Goal: Task Accomplishment & Management: Manage account settings

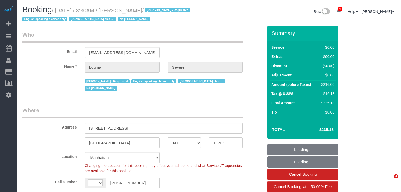
select select "NY"
select select "string:US"
select select "object:2015"
select select "number:56"
select select "number:74"
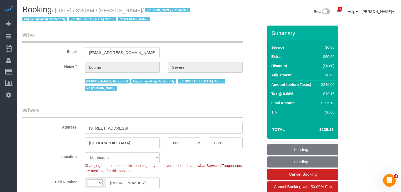
select select "number:15"
select select "number:5"
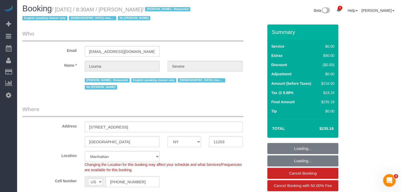
select select "object:2550"
select select "string:stripe-pm_1ROkl94VGloSiKo77wB9HPmQ"
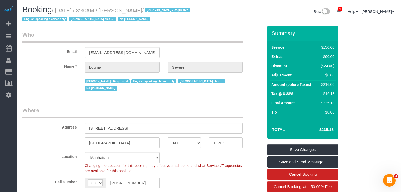
click at [183, 43] on div "Email loumasevere123@gmail.com" at bounding box center [142, 44] width 249 height 27
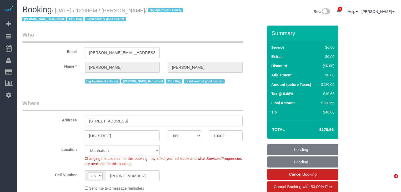
select select "NY"
select select "spot1"
select select "object:851"
select select "string:stripe-pm_1RnPJq4VGloSiKo7PgNCzlxG"
select select "number:59"
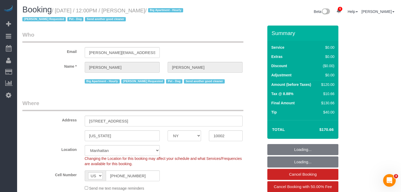
select select "number:75"
select select "number:13"
select select "number:5"
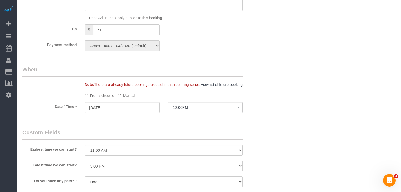
scroll to position [463, 0]
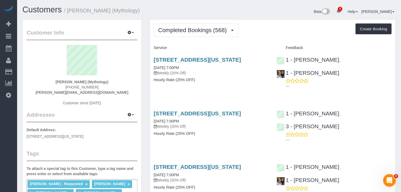
click at [244, 32] on div "Completed Bookings (568) Completed Bookings (568) Upcoming Bookings (20) Cancel…" at bounding box center [273, 29] width 238 height 13
click at [204, 31] on span "Completed Bookings (568)" at bounding box center [193, 30] width 71 height 7
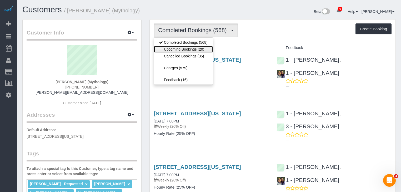
click at [195, 49] on link "Upcoming Bookings (20)" at bounding box center [183, 49] width 59 height 7
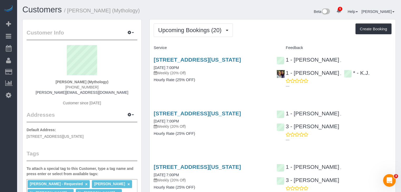
click at [228, 116] on link "324 Lafayette Street, 2nd Floor, New York, NY 10012" at bounding box center [197, 113] width 87 height 6
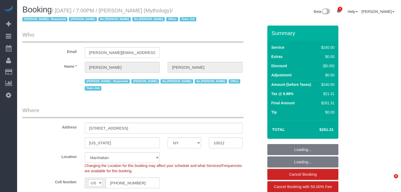
select select "NY"
select select "number:89"
select select "number:90"
select select "number:15"
select select "number:7"
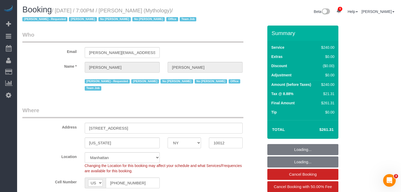
select select "object:853"
select select "spot1"
select select "2"
select select "120"
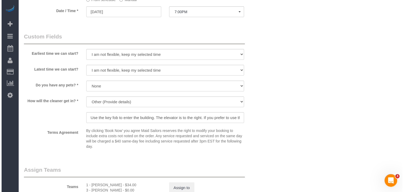
scroll to position [547, 0]
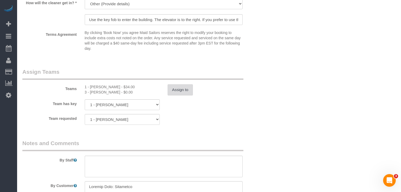
click at [182, 84] on button "Assign to" at bounding box center [180, 89] width 25 height 11
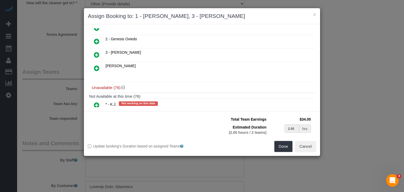
scroll to position [147, 0]
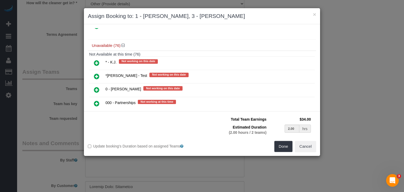
click at [94, 60] on icon at bounding box center [97, 63] width 6 height 6
type input "0.67"
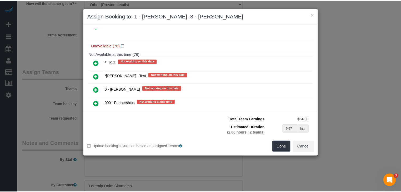
scroll to position [131, 0]
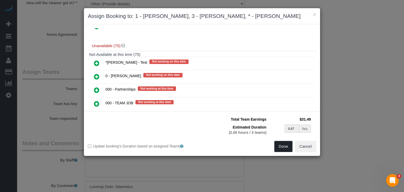
click at [279, 147] on button "Done" at bounding box center [283, 146] width 18 height 11
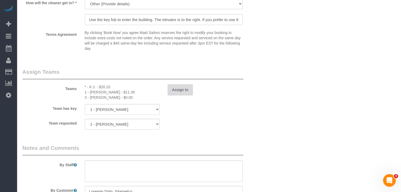
select select "spot45"
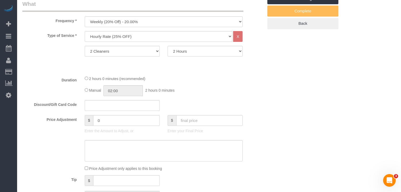
scroll to position [189, 0]
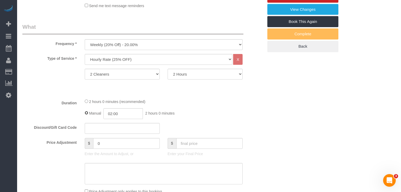
select select "spot89"
click at [124, 108] on input "02:00" at bounding box center [122, 113] width 39 height 11
click at [252, 105] on div "Duration 2 hours 0 minutes (recommended) Manual 02:00 2 hours 0 minutes" at bounding box center [142, 108] width 249 height 21
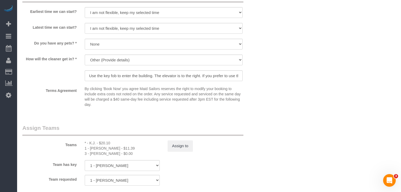
scroll to position [526, 0]
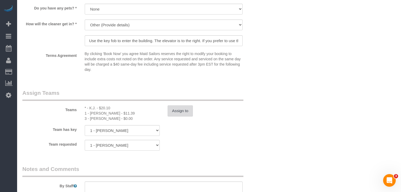
click at [179, 105] on button "Assign to" at bounding box center [180, 110] width 25 height 11
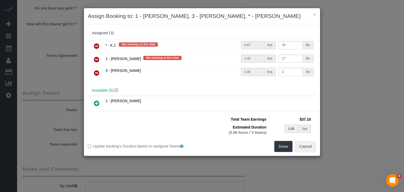
click at [291, 128] on input "1.00" at bounding box center [292, 128] width 15 height 8
click at [308, 148] on button "Cancel" at bounding box center [305, 146] width 21 height 11
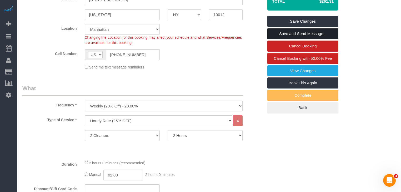
scroll to position [105, 0]
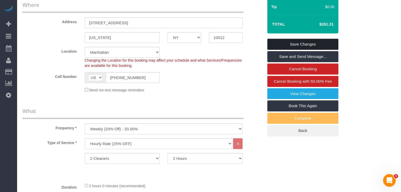
drag, startPoint x: 300, startPoint y: 42, endPoint x: 295, endPoint y: 42, distance: 5.3
click at [300, 42] on link "Save Changes" at bounding box center [302, 44] width 71 height 11
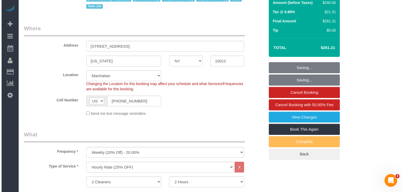
scroll to position [0, 0]
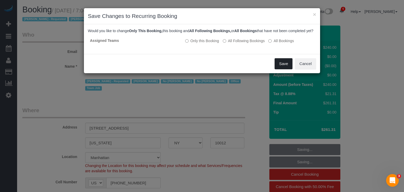
drag, startPoint x: 285, startPoint y: 65, endPoint x: 254, endPoint y: 69, distance: 30.8
click at [285, 64] on button "Save" at bounding box center [284, 63] width 18 height 11
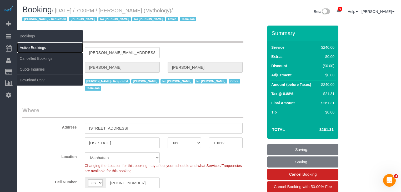
click at [36, 46] on link "Active Bookings" at bounding box center [50, 47] width 66 height 11
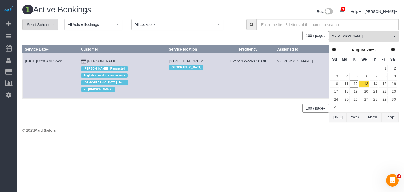
click at [38, 22] on link "Send Schedule" at bounding box center [40, 24] width 36 height 11
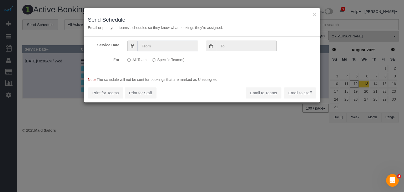
drag, startPoint x: 151, startPoint y: 41, endPoint x: 152, endPoint y: 44, distance: 3.5
click at [151, 41] on input "text" at bounding box center [167, 46] width 61 height 11
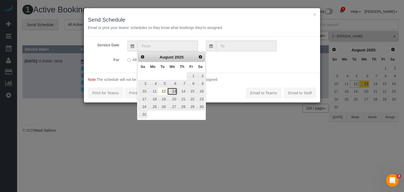
click at [171, 91] on link "13" at bounding box center [172, 91] width 10 height 7
type input "08/13/2025"
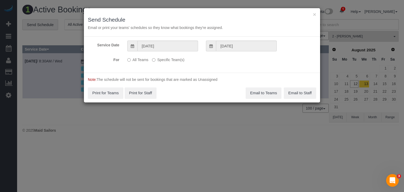
click at [166, 57] on label "Specific Team(s)" at bounding box center [168, 58] width 32 height 7
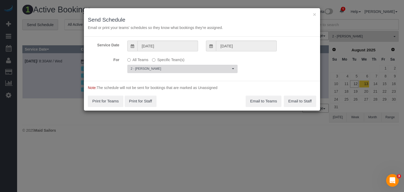
click at [164, 71] on span "2 - [PERSON_NAME]" at bounding box center [181, 69] width 100 height 4
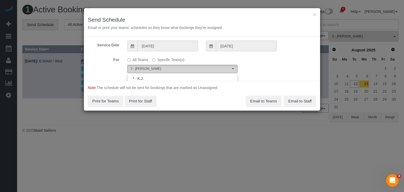
scroll to position [430, 0]
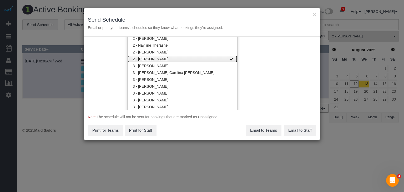
click at [186, 59] on link "2 - [PERSON_NAME]" at bounding box center [183, 59] width 110 height 7
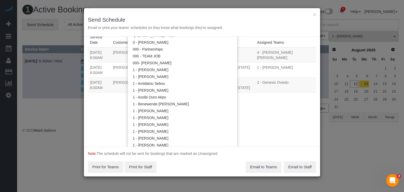
scroll to position [9, 0]
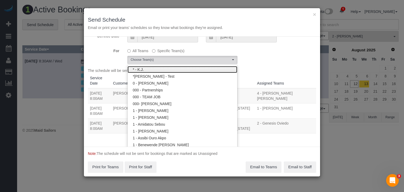
click at [158, 71] on link "* - K.J." at bounding box center [183, 69] width 110 height 7
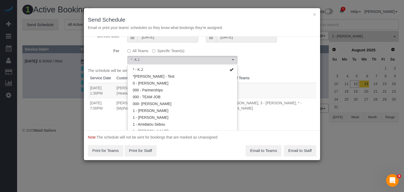
click at [264, 55] on div "For All Teams Specific Team(s) * - K.J. Choose Team(s) * - K.J. *Irene Flores -…" at bounding box center [202, 55] width 236 height 18
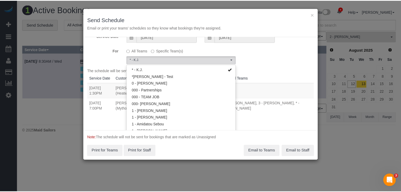
scroll to position [0, 0]
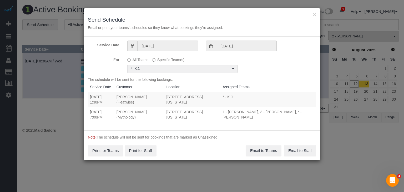
drag, startPoint x: 89, startPoint y: 111, endPoint x: 196, endPoint y: 121, distance: 107.4
click at [196, 121] on tr "08/13/2025 7:00PM Elaine Pugsley (Mythology) 324 Lafayette Street, 2nd Floor, N…" at bounding box center [202, 114] width 228 height 15
copy tr "08/13/2025 7:00PM Elaine Pugsley (Mythology) 324 Lafayette Street, 2nd Floor, N…"
click at [269, 151] on button "Email to Teams" at bounding box center [264, 150] width 36 height 11
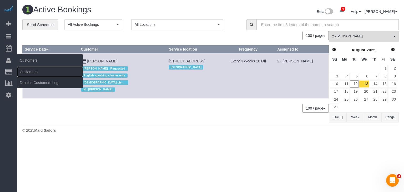
click at [28, 69] on link "Customers" at bounding box center [50, 72] width 66 height 11
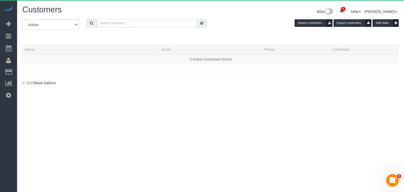
click at [123, 23] on input "text" at bounding box center [147, 23] width 101 height 8
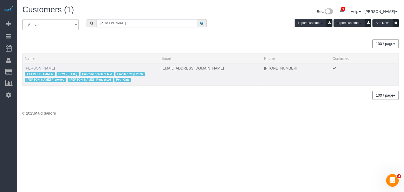
type input "jeffrey davis"
click at [38, 67] on link "Jeffrey Davis" at bounding box center [40, 68] width 30 height 4
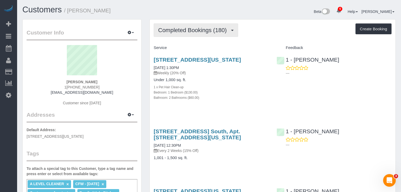
click at [232, 28] on button "Completed Bookings (180)" at bounding box center [196, 29] width 84 height 13
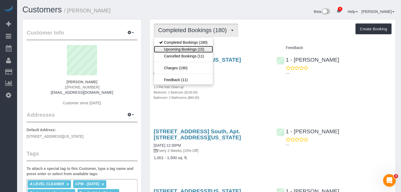
click at [180, 51] on link "Upcoming Bookings (15)" at bounding box center [183, 49] width 59 height 7
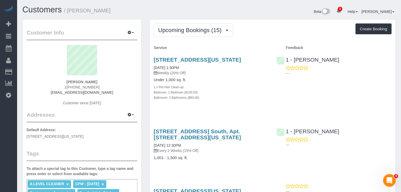
click at [191, 24] on button "Upcoming Bookings (15)" at bounding box center [193, 29] width 79 height 13
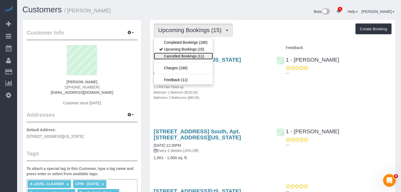
click at [181, 56] on link "Cancelled Bookings (11)" at bounding box center [183, 56] width 59 height 7
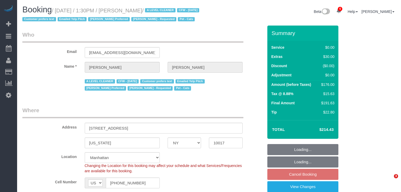
select select "NY"
select select "number:89"
select select "number:90"
select select "number:14"
select select "number:6"
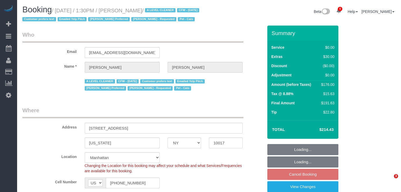
select select "1"
select select "2"
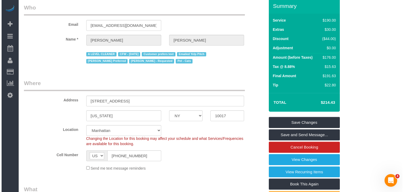
scroll to position [63, 0]
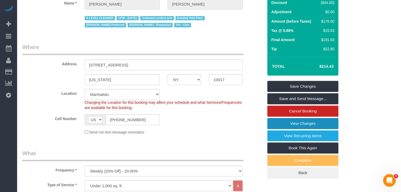
click at [294, 129] on link "View Changes" at bounding box center [302, 123] width 71 height 11
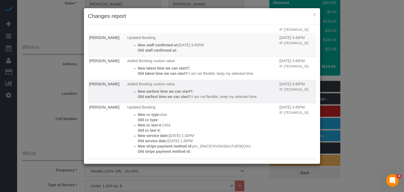
scroll to position [42, 0]
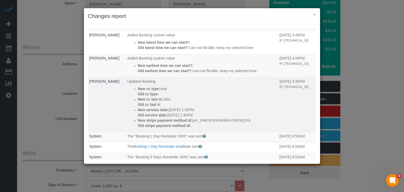
drag, startPoint x: 214, startPoint y: 113, endPoint x: 218, endPoint y: 114, distance: 4.4
click at [218, 114] on div "New service date: 08/15/2025 1:30PM Old service date: 08/13/2025 1:30PM" at bounding box center [207, 112] width 139 height 11
click at [243, 113] on p "Old service date: 08/13/2025 1:30PM" at bounding box center [207, 114] width 139 height 5
click at [221, 113] on div "New service date: 08/15/2025 1:30PM Old service date: 08/13/2025 1:30PM" at bounding box center [207, 112] width 139 height 11
click at [230, 113] on p "Old service date: 08/13/2025 1:30PM" at bounding box center [207, 114] width 139 height 5
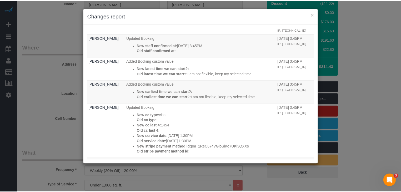
scroll to position [0, 0]
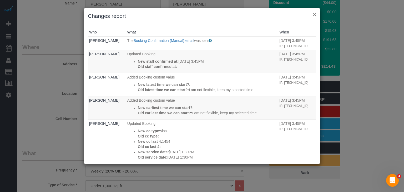
click at [314, 14] on button "×" at bounding box center [314, 15] width 3 height 6
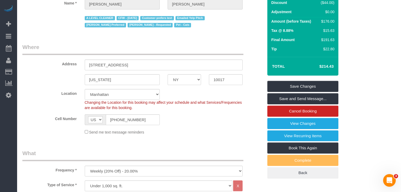
click at [218, 55] on legend "Where" at bounding box center [132, 49] width 221 height 12
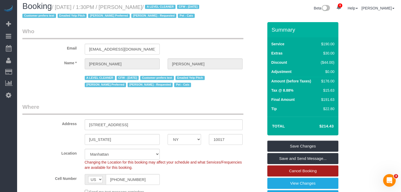
scroll to position [84, 0]
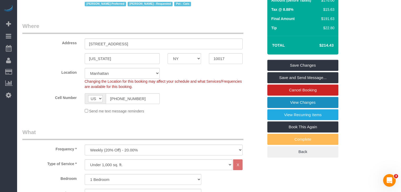
click at [312, 108] on link "View Changes" at bounding box center [302, 102] width 71 height 11
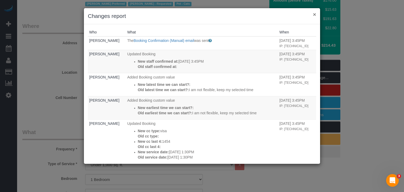
click at [314, 14] on button "×" at bounding box center [314, 15] width 3 height 6
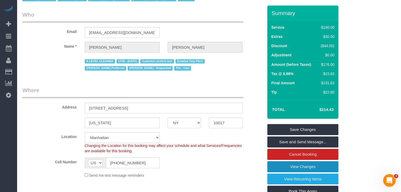
scroll to position [0, 0]
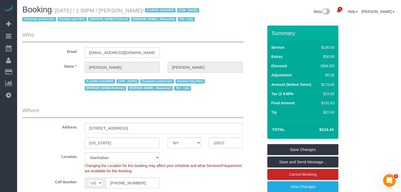
click at [127, 8] on small "/ August 15, 2025 / 1:30PM / Jeffrey Davis / A LEVEL CLEANER CFW - 08/12/25 Cus…" at bounding box center [111, 15] width 178 height 15
click at [202, 43] on legend "Who" at bounding box center [132, 37] width 221 height 12
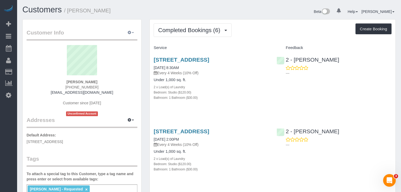
click at [126, 29] on button "button" at bounding box center [130, 33] width 13 height 8
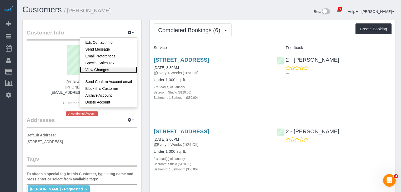
click at [112, 70] on link "View Changes" at bounding box center [108, 69] width 57 height 7
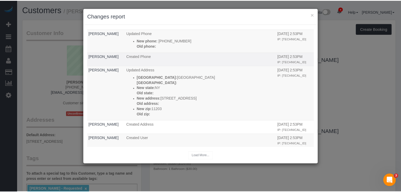
scroll to position [240, 0]
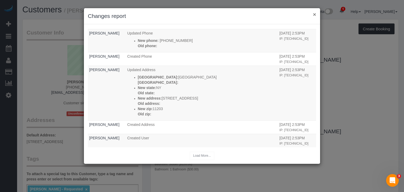
click at [313, 16] on button "×" at bounding box center [314, 15] width 3 height 6
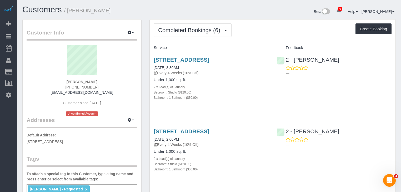
drag, startPoint x: 71, startPoint y: 79, endPoint x: 92, endPoint y: 82, distance: 20.8
click at [103, 79] on div "Louma Severe (347) 647-5773 loumasevere123@gmail.com Customer since 2025 Unconf…" at bounding box center [82, 80] width 111 height 71
drag, startPoint x: 66, startPoint y: 82, endPoint x: 99, endPoint y: 83, distance: 33.2
click at [99, 83] on div "Louma Severe (347) 647-5773 loumasevere123@gmail.com Customer since 2025 Unconf…" at bounding box center [82, 80] width 111 height 71
copy strong "Louma Severe"
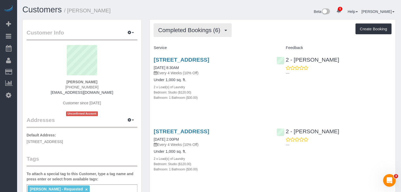
click at [185, 27] on span "Completed Bookings (6)" at bounding box center [190, 30] width 65 height 7
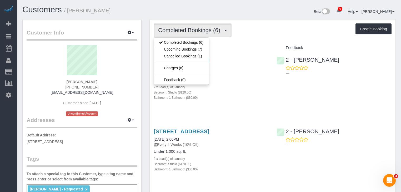
click at [296, 30] on div "Completed Bookings (6) Completed Bookings (6) Upcoming Bookings (7) Cancelled B…" at bounding box center [273, 29] width 238 height 13
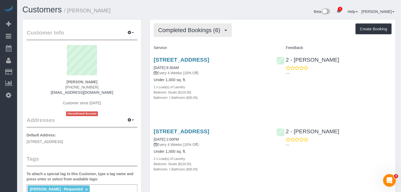
click at [191, 29] on span "Completed Bookings (6)" at bounding box center [190, 30] width 65 height 7
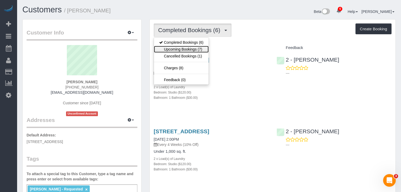
click at [195, 49] on link "Upcoming Bookings (7)" at bounding box center [181, 49] width 55 height 7
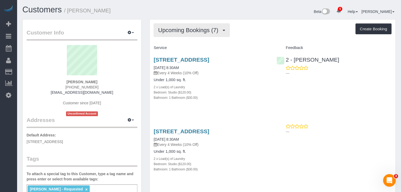
click at [197, 31] on span "Upcoming Bookings (7)" at bounding box center [189, 30] width 63 height 7
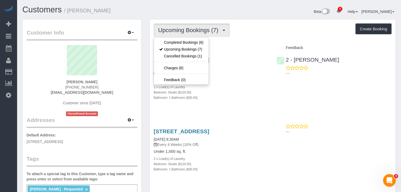
click at [261, 33] on div "Upcoming Bookings (7) Completed Bookings (6) Upcoming Bookings (7) Cancelled Bo…" at bounding box center [273, 29] width 238 height 13
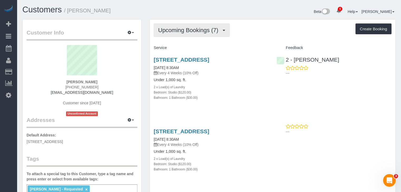
click at [191, 26] on button "Upcoming Bookings (7)" at bounding box center [192, 29] width 76 height 13
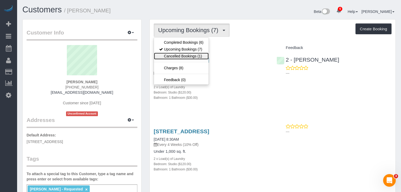
drag, startPoint x: 192, startPoint y: 57, endPoint x: 198, endPoint y: 56, distance: 5.4
click at [192, 57] on link "Cancelled Bookings (1)" at bounding box center [181, 56] width 55 height 7
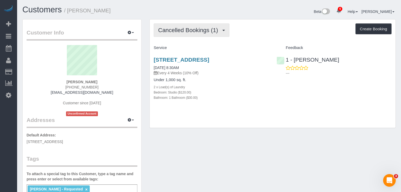
click at [197, 29] on span "Cancelled Bookings (1)" at bounding box center [189, 30] width 62 height 7
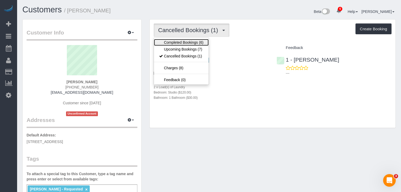
click at [192, 41] on link "Completed Bookings (6)" at bounding box center [181, 42] width 55 height 7
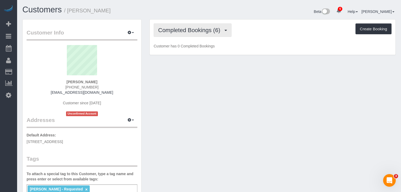
click at [198, 34] on button "Completed Bookings (6)" at bounding box center [193, 29] width 78 height 13
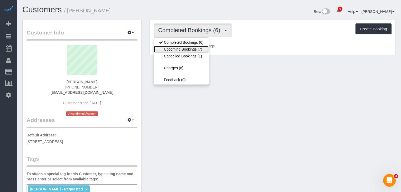
click at [191, 47] on link "Upcoming Bookings (7)" at bounding box center [181, 49] width 55 height 7
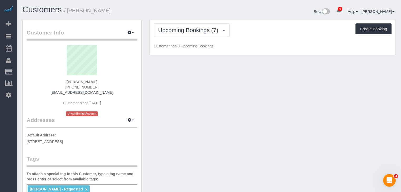
click at [251, 38] on div "Upcoming Bookings (7) Completed Bookings (6) Upcoming Bookings (7) Cancelled Bo…" at bounding box center [273, 37] width 246 height 36
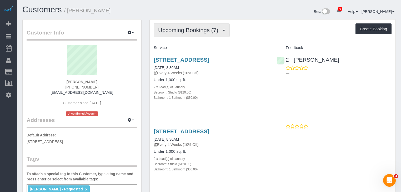
click at [206, 34] on button "Upcoming Bookings (7)" at bounding box center [192, 29] width 76 height 13
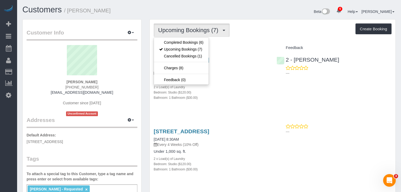
click at [287, 36] on div "Upcoming Bookings (7) Completed Bookings (6) Upcoming Bookings (7) Cancelled Bo…" at bounding box center [273, 29] width 238 height 13
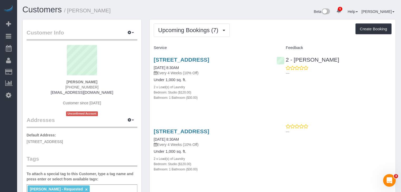
click at [259, 36] on div "Upcoming Bookings (7) Completed Bookings (6) Upcoming Bookings (7) Cancelled Bo…" at bounding box center [273, 29] width 238 height 13
click at [199, 30] on span "Upcoming Bookings (7)" at bounding box center [189, 30] width 63 height 7
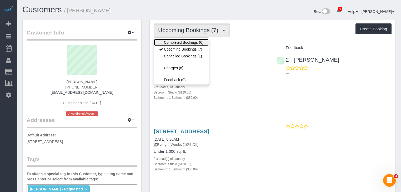
click at [185, 41] on link "Completed Bookings (6)" at bounding box center [181, 42] width 55 height 7
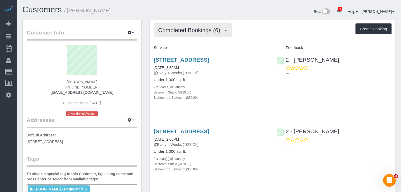
click at [194, 28] on span "Completed Bookings (6)" at bounding box center [190, 30] width 65 height 7
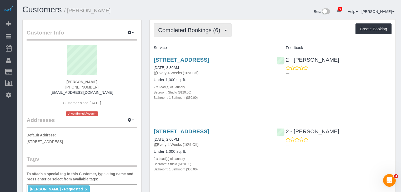
click at [200, 34] on button "Completed Bookings (6)" at bounding box center [193, 29] width 78 height 13
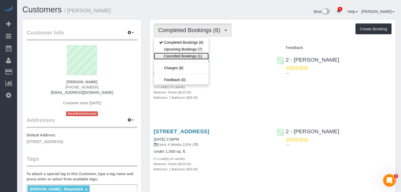
click at [193, 53] on link "Cancelled Bookings (1)" at bounding box center [181, 56] width 55 height 7
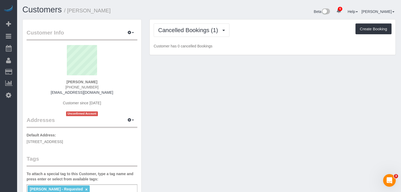
click at [263, 39] on div "Cancelled Bookings (1) Completed Bookings (6) Upcoming Bookings (7) Cancelled B…" at bounding box center [273, 37] width 246 height 36
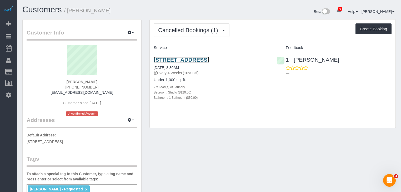
click at [209, 61] on link "738 Albany Avenue, Apt 5m, Brooklyn, NY 11203" at bounding box center [182, 60] width 56 height 6
click at [73, 11] on small "/ Louma Severe" at bounding box center [87, 11] width 47 height 6
click at [97, 11] on small "/ Louma Severe" at bounding box center [87, 11] width 47 height 6
copy small "Louma Severe"
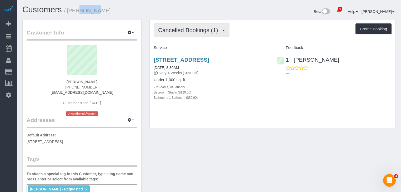
click at [183, 28] on span "Cancelled Bookings (1)" at bounding box center [189, 30] width 62 height 7
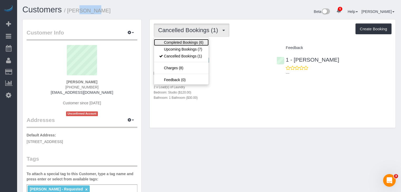
click at [186, 41] on link "Completed Bookings (6)" at bounding box center [181, 42] width 55 height 7
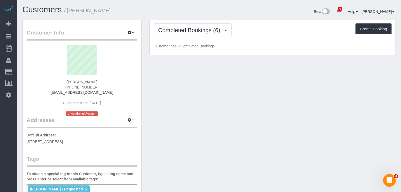
click at [298, 36] on div "Completed Bookings (6) Completed Bookings (6) Upcoming Bookings (7) Cancelled B…" at bounding box center [273, 29] width 238 height 13
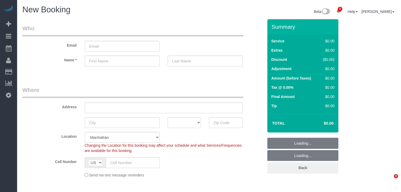
select select "number:89"
select select "number:90"
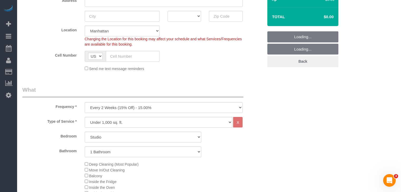
scroll to position [168, 0]
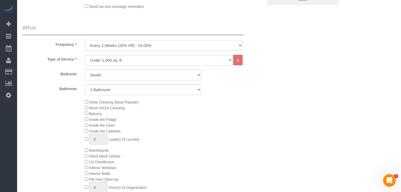
click at [131, 40] on select "One Time Weekly (20% Off) - 20.00% Every 2 Weeks (15% Off) - 15.00% Every 4 Wee…" at bounding box center [164, 45] width 158 height 11
select select "object:1576"
click at [85, 40] on select "One Time Weekly (20% Off) - 20.00% Every 2 Weeks (15% Off) - 15.00% Every 4 Wee…" at bounding box center [164, 45] width 158 height 11
click at [149, 60] on select "Under 1,000 sq. ft. 1,001 - 1,500 sq. ft. 1,500+ sq. ft. Custom Cleaning Office…" at bounding box center [159, 60] width 148 height 11
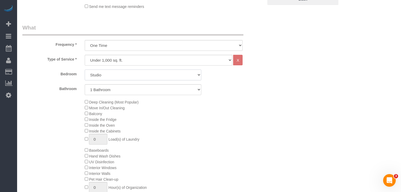
drag, startPoint x: 103, startPoint y: 74, endPoint x: 108, endPoint y: 78, distance: 6.9
click at [103, 74] on select "Studio 1 Bedroom 2 Bedrooms 3 Bedrooms" at bounding box center [143, 74] width 117 height 11
click at [109, 78] on select "Studio 1 Bedroom 2 Bedrooms 3 Bedrooms" at bounding box center [143, 74] width 117 height 11
drag, startPoint x: 115, startPoint y: 75, endPoint x: 113, endPoint y: 80, distance: 4.8
click at [115, 75] on select "Studio 1 Bedroom 2 Bedrooms 3 Bedrooms" at bounding box center [143, 74] width 117 height 11
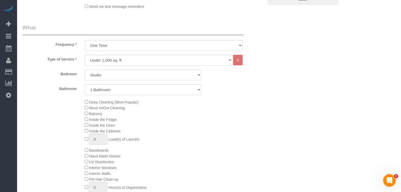
select select "2"
click at [85, 69] on select "Studio 1 Bedroom 2 Bedrooms 3 Bedrooms" at bounding box center [143, 74] width 117 height 11
click at [111, 89] on select "1 Bathroom 2 Bathrooms" at bounding box center [143, 89] width 117 height 11
select select "2"
click at [85, 84] on select "1 Bathroom 2 Bathrooms" at bounding box center [143, 89] width 117 height 11
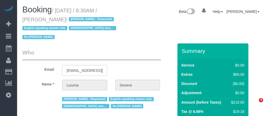
select select "NY"
select select "string:stripe-pm_1ROkl94VGloSiKo77wB9HPmQ"
select select "number:56"
select select "number:74"
select select "number:15"
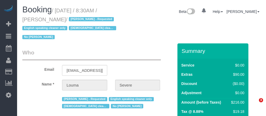
select select "number:5"
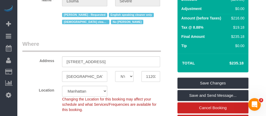
scroll to position [168, 0]
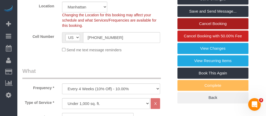
click at [213, 18] on link "Cancel Booking" at bounding box center [213, 23] width 71 height 11
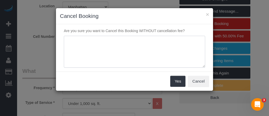
click at [92, 45] on textarea at bounding box center [135, 52] width 142 height 32
type textarea "f"
type textarea "n"
type textarea "client not responsive"
click at [178, 79] on button "Yes" at bounding box center [178, 81] width 15 height 11
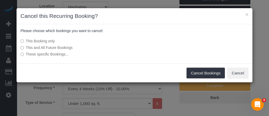
click at [57, 48] on label "This and All Future Bookings" at bounding box center [96, 47] width 150 height 5
click at [194, 77] on button "Cancel Bookings" at bounding box center [206, 73] width 39 height 11
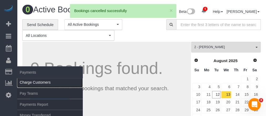
click at [32, 83] on link "Charge Customers" at bounding box center [50, 82] width 66 height 11
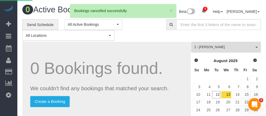
select select
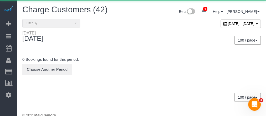
click at [228, 25] on span "[DATE] - [DATE]" at bounding box center [241, 24] width 27 height 4
type input "**********"
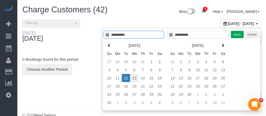
click at [134, 78] on td "13" at bounding box center [134, 78] width 8 height 8
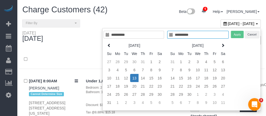
type input "**********"
click at [135, 78] on td "13" at bounding box center [134, 78] width 8 height 8
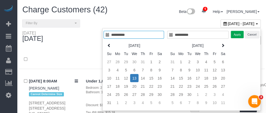
type input "**********"
click at [236, 33] on button "Apply" at bounding box center [237, 35] width 13 height 8
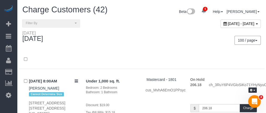
click at [137, 26] on div "**********" at bounding box center [79, 23] width 123 height 8
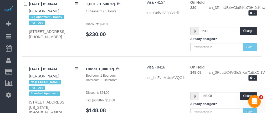
scroll to position [105, 0]
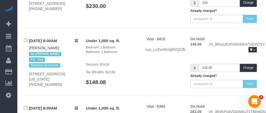
click at [140, 24] on div "[DATE] 8:00AM [PERSON_NAME] Big Apartment - Hourly Pet - Dog [STREET_ADDRESS] […" at bounding box center [141, 0] width 239 height 57
click at [122, 63] on p "Discount: $24.00" at bounding box center [112, 64] width 52 height 5
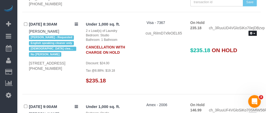
scroll to position [249, 0]
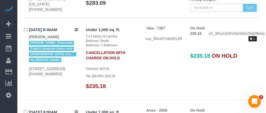
click at [251, 37] on icon "button" at bounding box center [251, 38] width 2 height 3
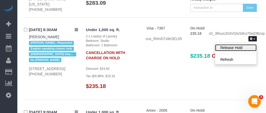
click at [238, 45] on link "Release Hold" at bounding box center [236, 47] width 42 height 7
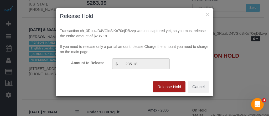
click at [168, 84] on button "Release Hold" at bounding box center [169, 86] width 33 height 11
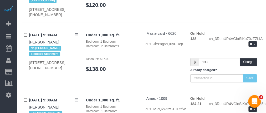
scroll to position [946, 0]
